Goal: Use online tool/utility: Utilize a website feature to perform a specific function

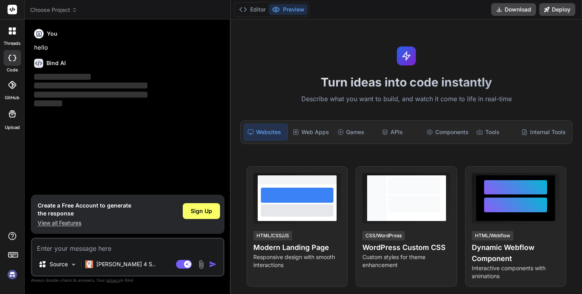
type textarea "x"
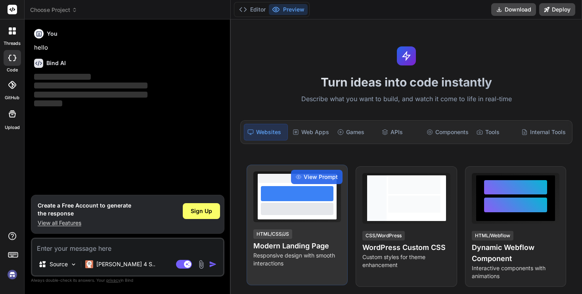
click at [275, 193] on div at bounding box center [297, 193] width 73 height 15
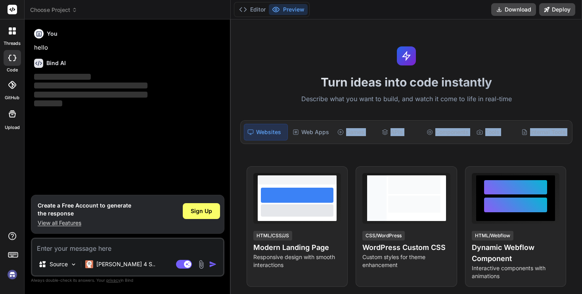
drag, startPoint x: 303, startPoint y: 170, endPoint x: 309, endPoint y: 140, distance: 30.3
click at [309, 140] on div "Turn ideas into code instantly Describe what you want to build, and watch it co…" at bounding box center [406, 156] width 351 height 274
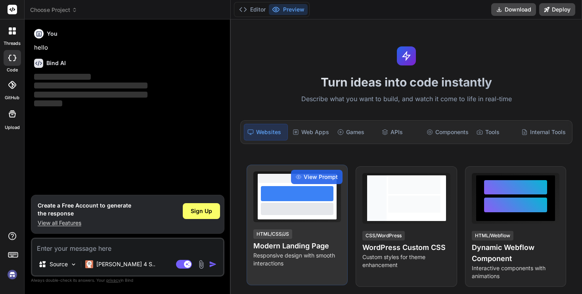
click at [291, 211] on div at bounding box center [297, 209] width 73 height 12
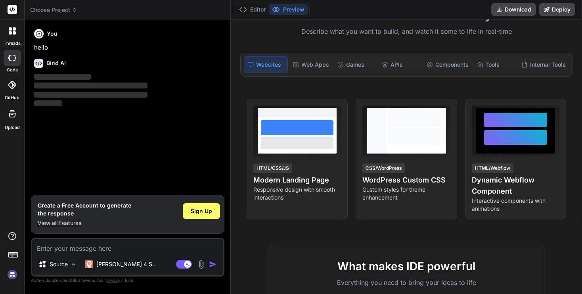
scroll to position [53, 0]
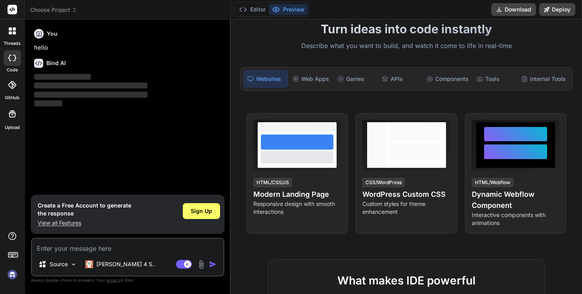
click at [154, 245] on textarea at bounding box center [127, 246] width 191 height 14
paste textarea "Bind AI"
type textarea "Bind AI"
type textarea "x"
type textarea "Bind A"
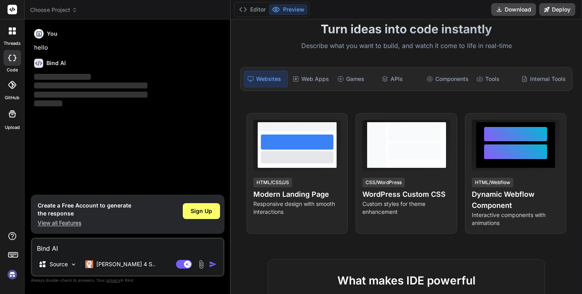
type textarea "x"
type textarea "Bind"
type textarea "x"
type textarea "Bind"
type textarea "x"
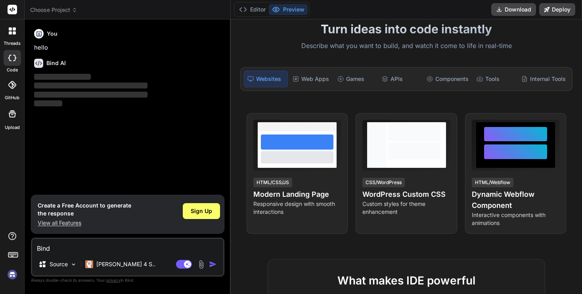
type textarea "Bin"
type textarea "x"
type textarea "Bi"
type textarea "x"
type textarea "B"
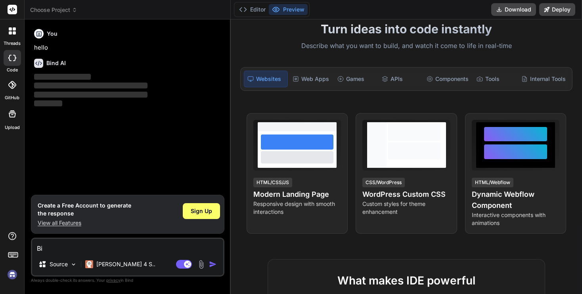
type textarea "x"
click at [199, 265] on img at bounding box center [201, 264] width 9 height 9
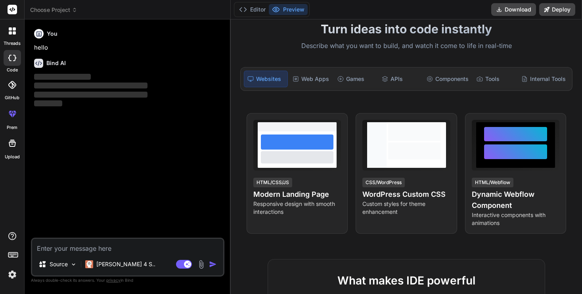
click at [131, 248] on textarea at bounding box center [127, 246] width 191 height 14
click at [201, 265] on img at bounding box center [201, 264] width 9 height 9
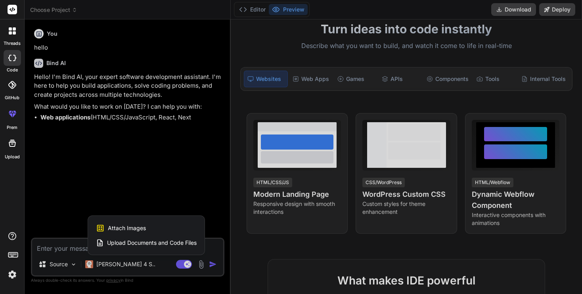
click at [140, 228] on span "Attach Images" at bounding box center [127, 228] width 38 height 8
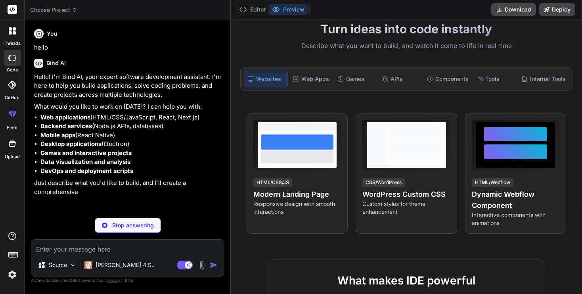
type textarea "x"
type input "C:\fakepath\スクリーンショット [DATE] 19.00.15.png"
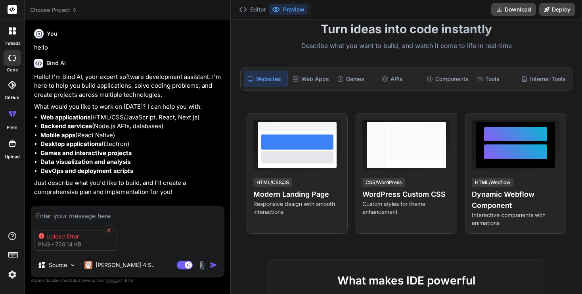
click at [109, 228] on icon at bounding box center [109, 230] width 4 height 4
type textarea "x"
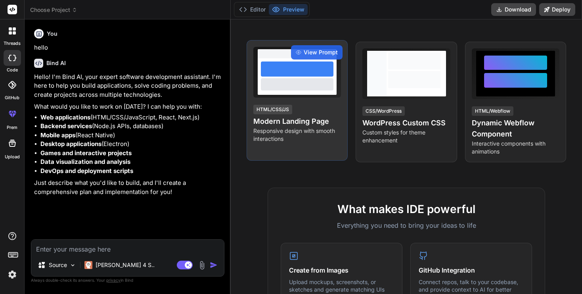
scroll to position [0, 0]
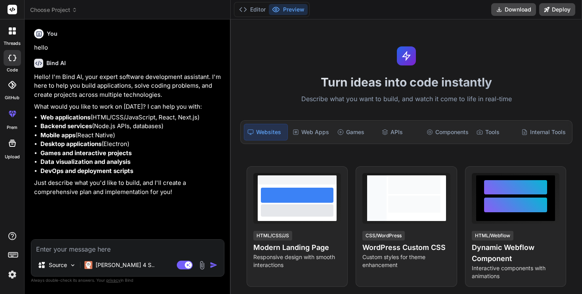
click at [175, 253] on textarea at bounding box center [127, 247] width 193 height 14
type textarea "い"
type textarea "x"
type textarea "いp"
type textarea "x"
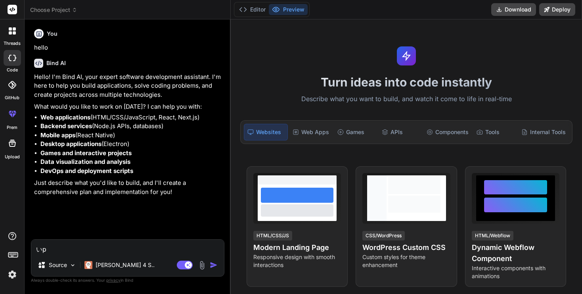
type textarea "いっp"
type textarea "x"
type textarea "いっぱ"
type textarea "x"
type textarea "いっぱn"
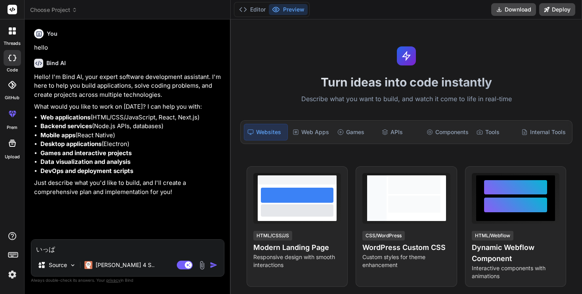
type textarea "x"
type textarea "一般"
type textarea "x"
type textarea "一般d"
type textarea "x"
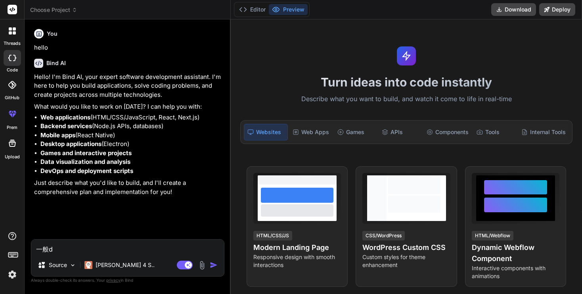
type textarea "一般で"
type textarea "x"
type textarea "いっぱん"
type textarea "x"
type textarea "いっぱんt"
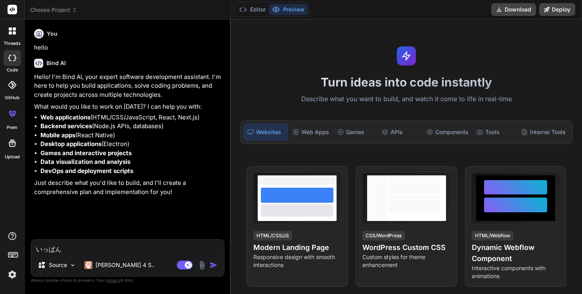
type textarea "x"
type textarea "一般て"
type textarea "x"
type textarea "一般てk"
type textarea "x"
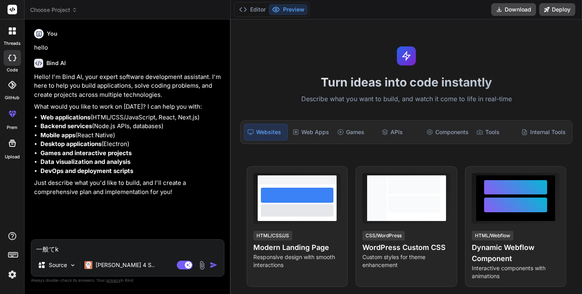
type textarea "一般的"
type textarea "x"
type textarea "一般的n"
type textarea "x"
type textarea "一般的な"
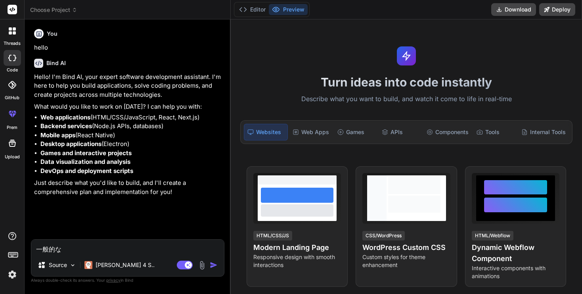
type textarea "x"
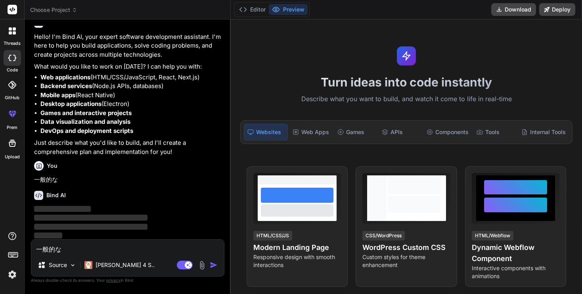
scroll to position [41, 0]
type textarea "一般的なL"
type textarea "x"
type textarea "一般的なLP"
type textarea "x"
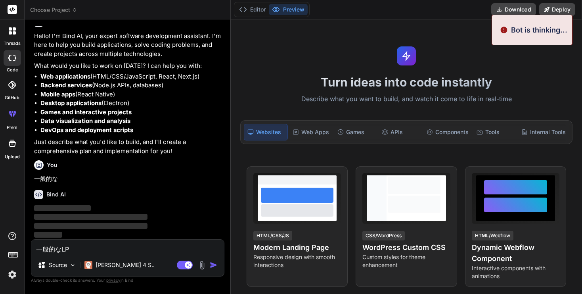
type textarea "一般的なLPw"
type textarea "x"
type textarea "一般的なLPwo"
type textarea "x"
type textarea "一般的なLPw"
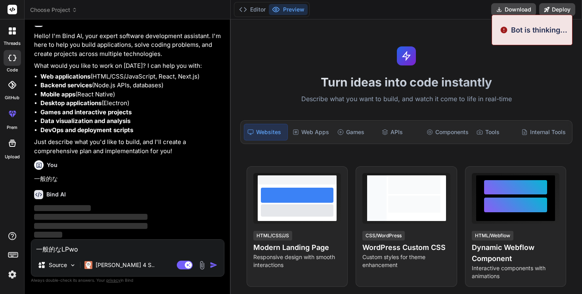
type textarea "x"
type textarea "一般的なLP"
type textarea "x"
type textarea "一般的なLPw"
type textarea "x"
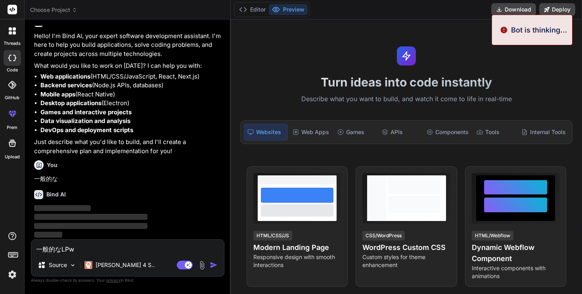
type textarea "一般的なLPを"
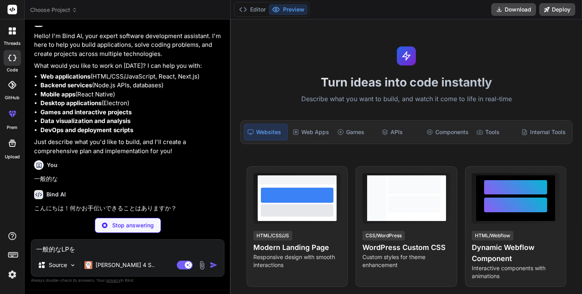
type textarea "x"
type textarea "一般的なLPをk"
type textarea "x"
type textarea "一般的なLPをこ"
type textarea "x"
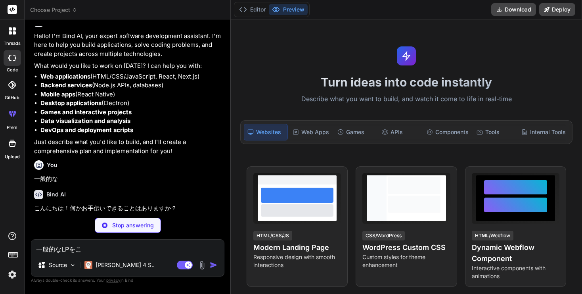
type textarea "一般的なLPをコー"
type textarea "x"
type textarea "一般的なLPをコーd"
type textarea "x"
type textarea "一般的なLPをコーdh"
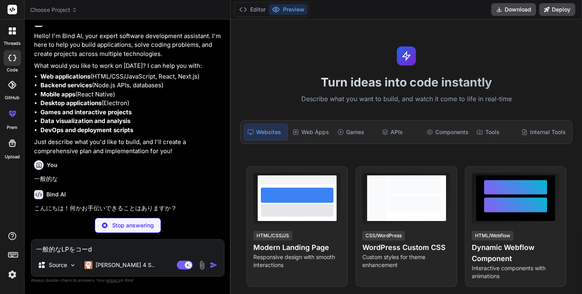
type textarea "x"
type textarea "一般的なLPをコーディ"
type textarea "x"
type textarea "一般的なLPをコーディn"
type textarea "x"
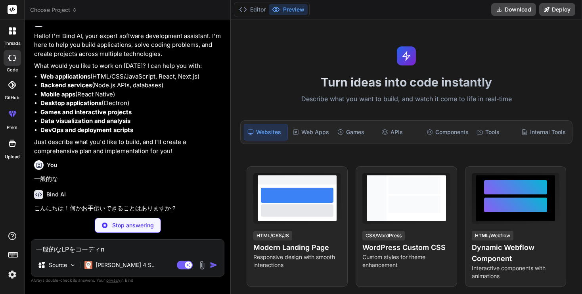
type textarea "一般的なLPをコーディン"
type textarea "x"
type textarea "一般的なLPをコーディンg"
type textarea "x"
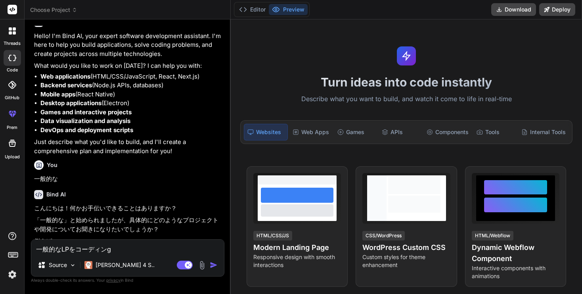
type textarea "一般的なLPをコーディング"
type textarea "x"
type textarea "コーディング"
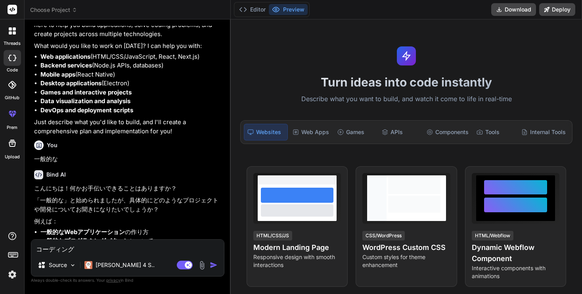
type textarea "x"
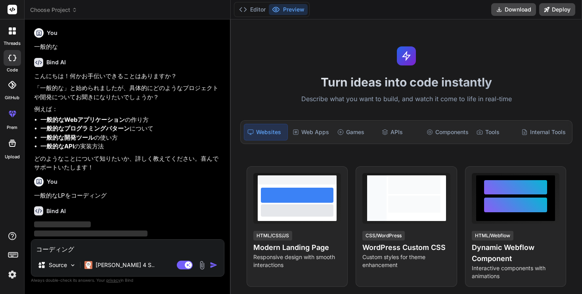
scroll to position [190, 0]
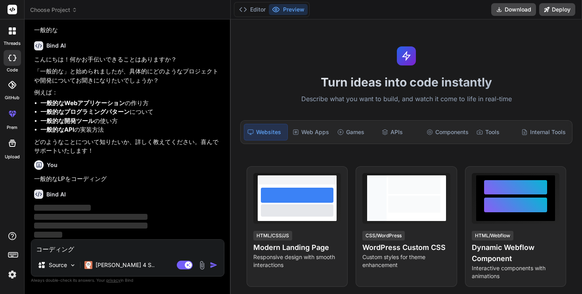
type textarea "コーディン"
type textarea "x"
type textarea "コーディ"
type textarea "x"
type textarea "コーデ"
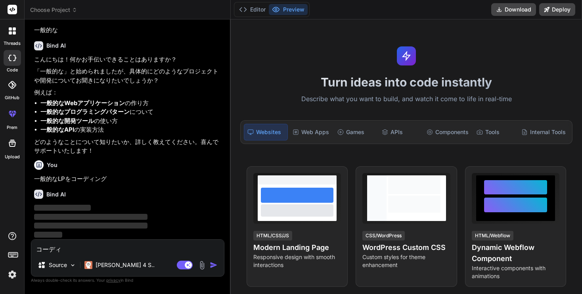
type textarea "x"
type textarea "コー"
type textarea "x"
type textarea "コ"
type textarea "x"
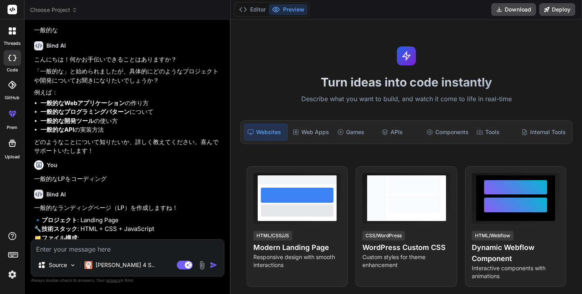
type textarea "x"
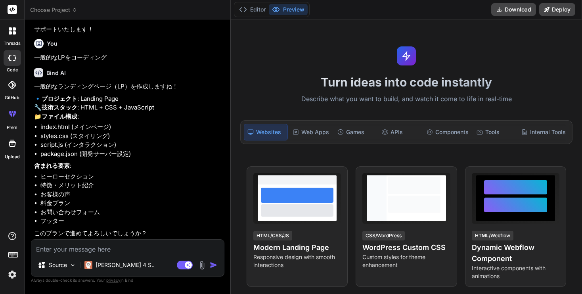
scroll to position [329, 0]
type textarea "h"
type textarea "x"
type textarea "は"
type textarea "x"
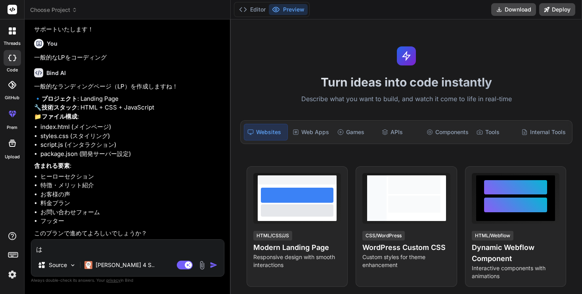
type textarea "はい"
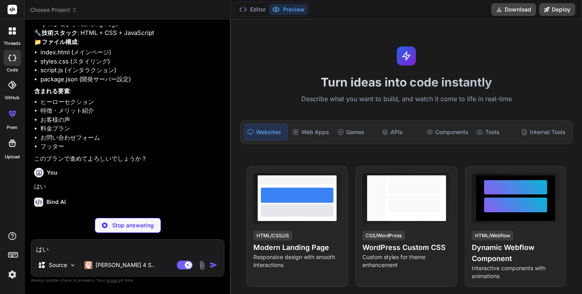
scroll to position [411, 0]
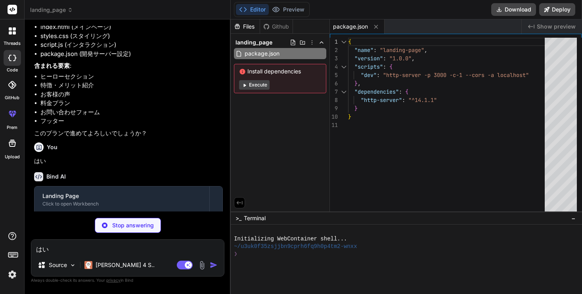
type textarea "x"
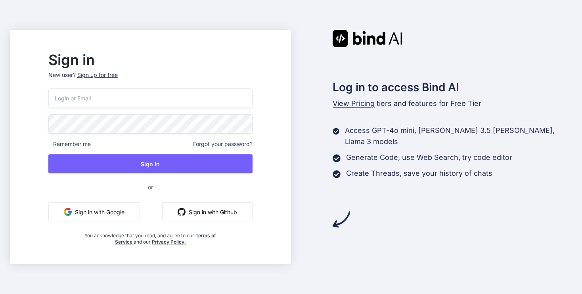
click at [133, 209] on button "Sign in with Google" at bounding box center [94, 211] width 92 height 19
